Goal: Communication & Community: Answer question/provide support

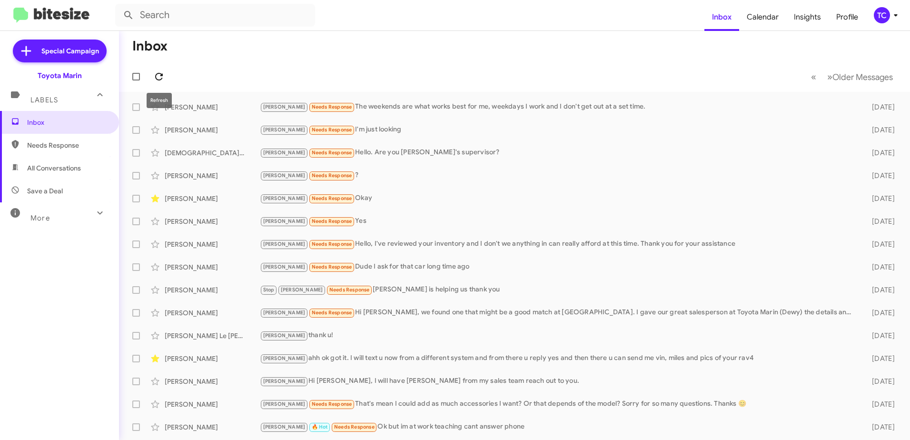
click at [156, 84] on button at bounding box center [158, 76] width 19 height 19
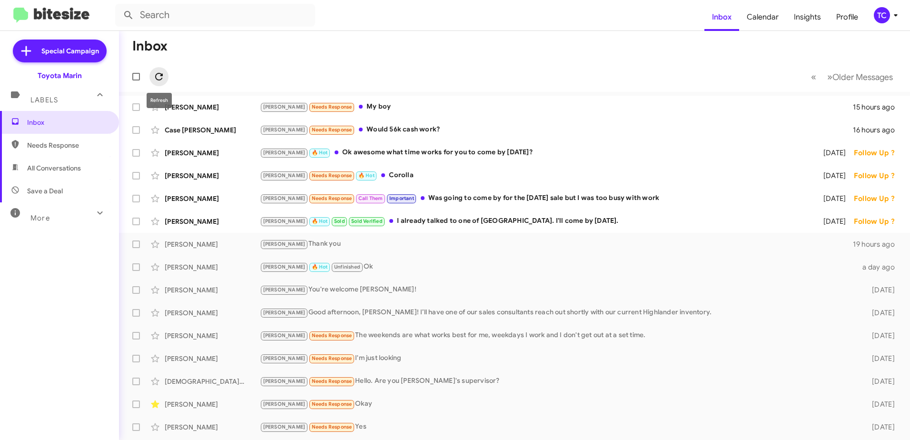
click at [156, 74] on icon at bounding box center [159, 77] width 8 height 8
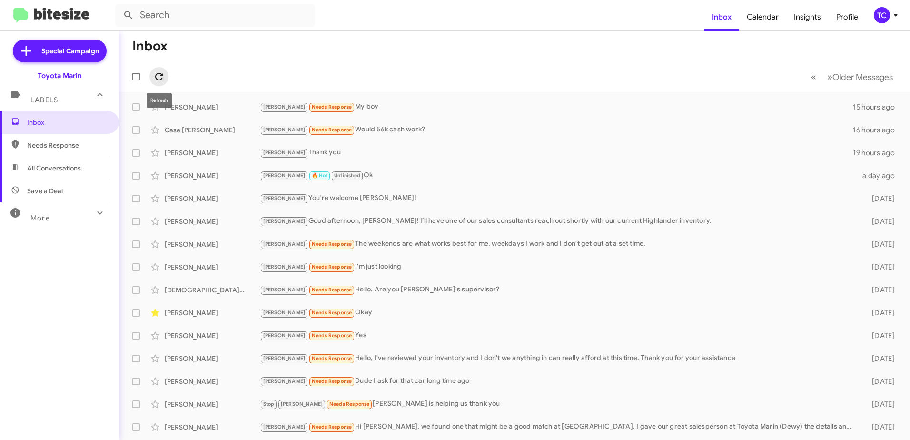
click at [159, 76] on icon at bounding box center [158, 76] width 11 height 11
click at [371, 127] on div "[PERSON_NAME] Needs Response Would 56k cash work?" at bounding box center [562, 129] width 605 height 11
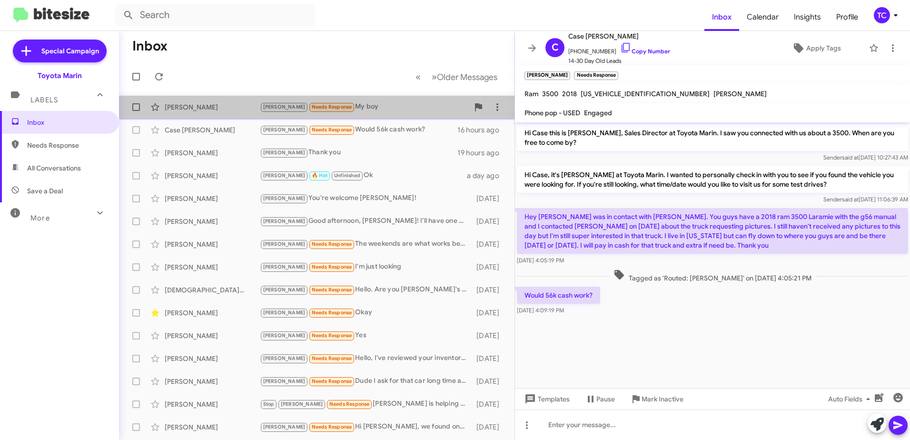
click at [341, 110] on div "[PERSON_NAME] Needs Response My boy" at bounding box center [364, 106] width 209 height 11
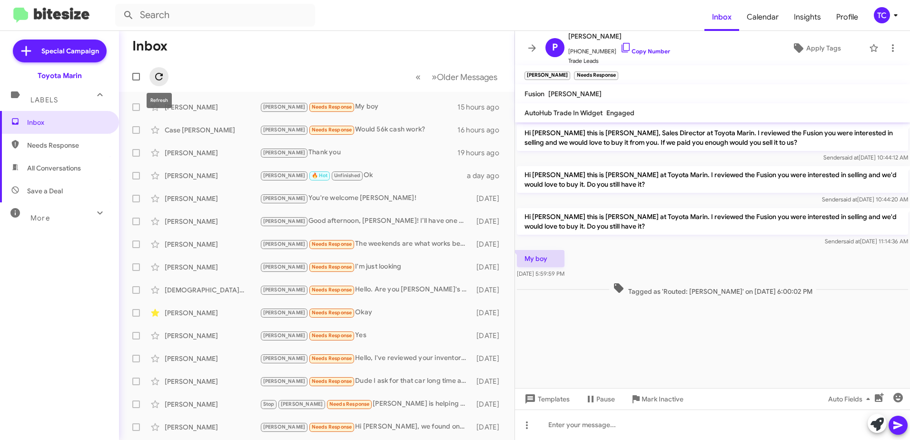
click at [159, 74] on icon at bounding box center [158, 76] width 11 height 11
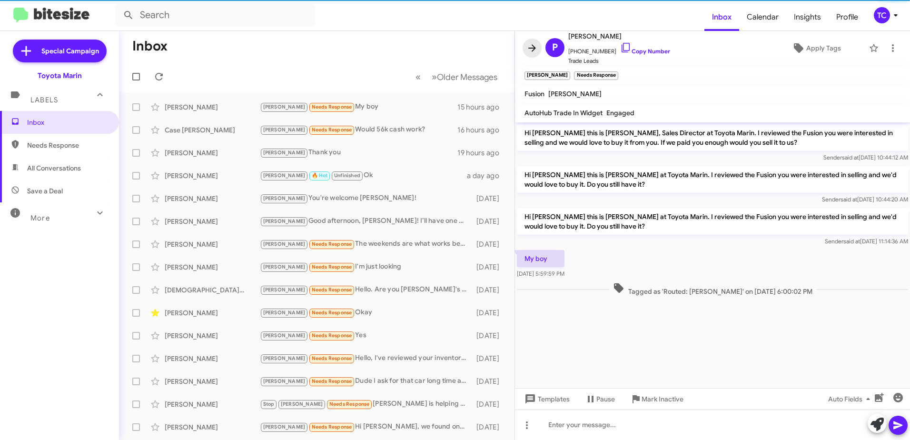
click at [533, 45] on icon at bounding box center [532, 47] width 8 height 7
